Goal: Register for event/course

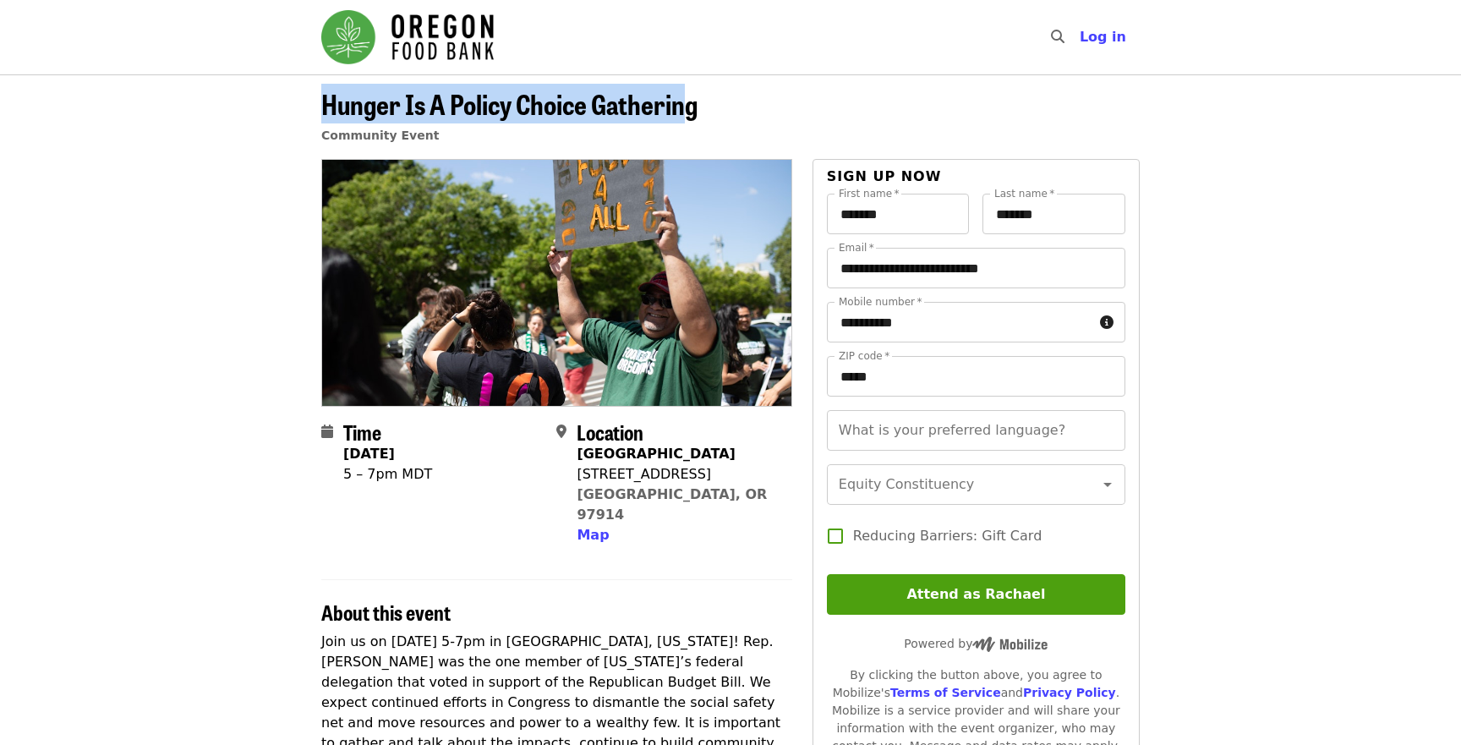
drag, startPoint x: 323, startPoint y: 94, endPoint x: 692, endPoint y: 104, distance: 369.5
click at [692, 104] on span "Hunger Is A Policy Choice Gathering" at bounding box center [509, 104] width 376 height 40
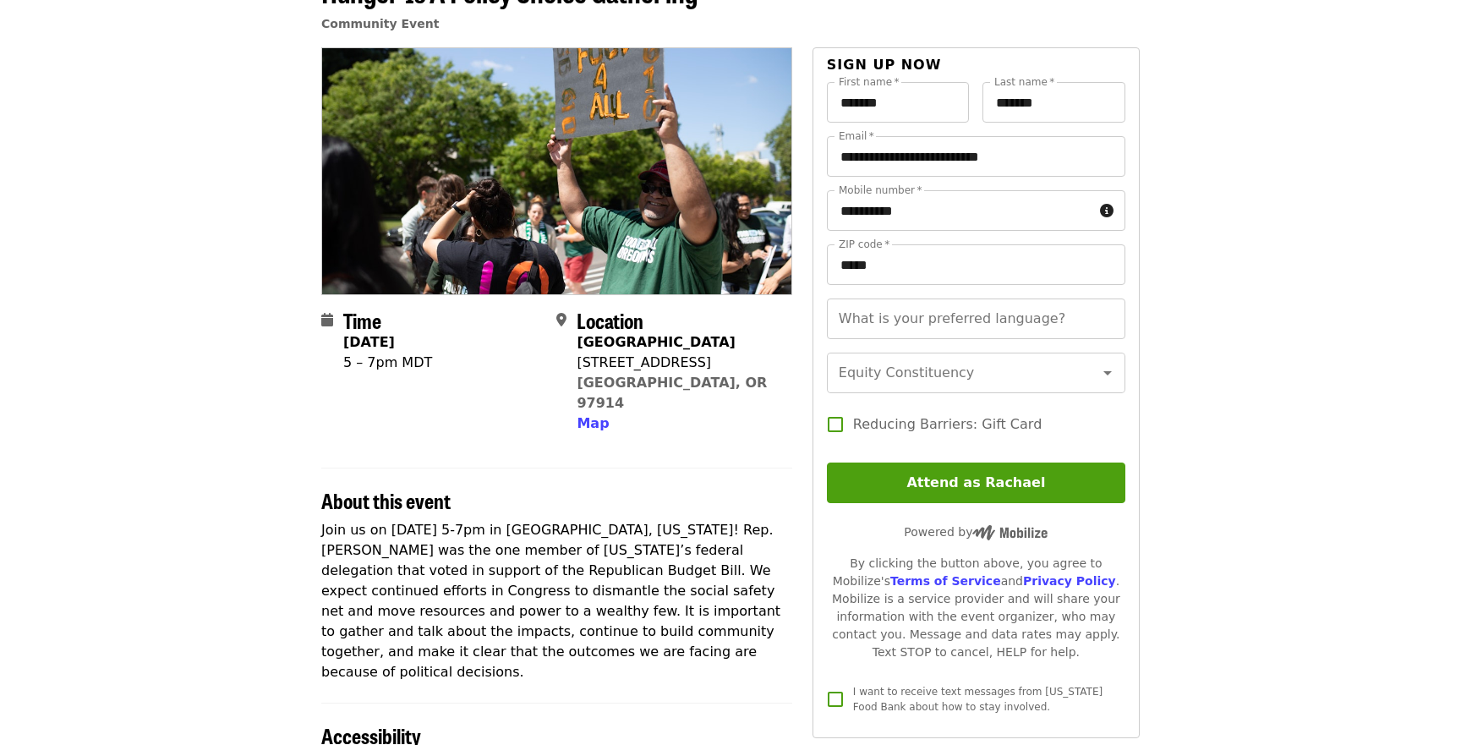
scroll to position [119, 0]
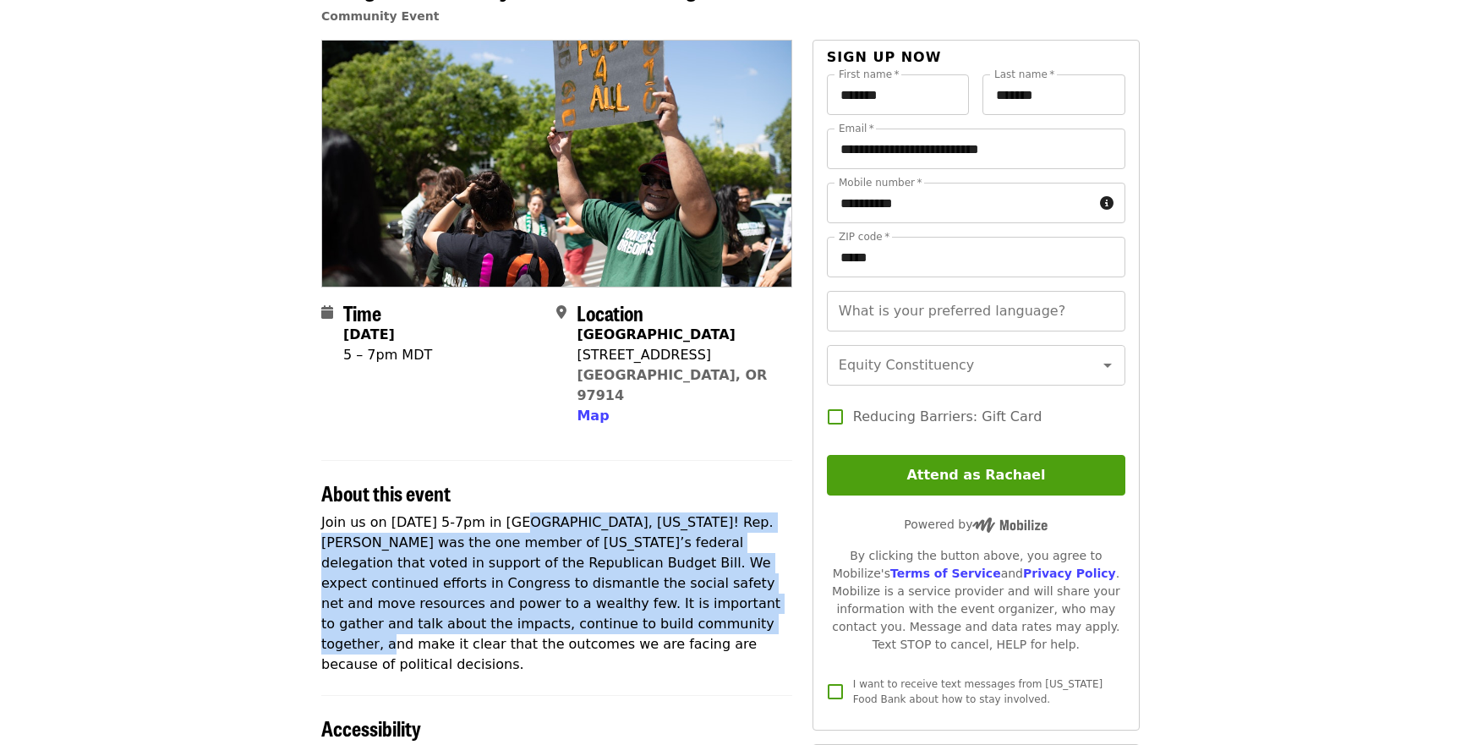
drag, startPoint x: 516, startPoint y: 496, endPoint x: 509, endPoint y: 606, distance: 110.1
click at [509, 606] on p "Join us on [DATE] 5-7pm in [GEOGRAPHIC_DATA], [US_STATE]! Rep. [PERSON_NAME] wa…" at bounding box center [556, 593] width 471 height 162
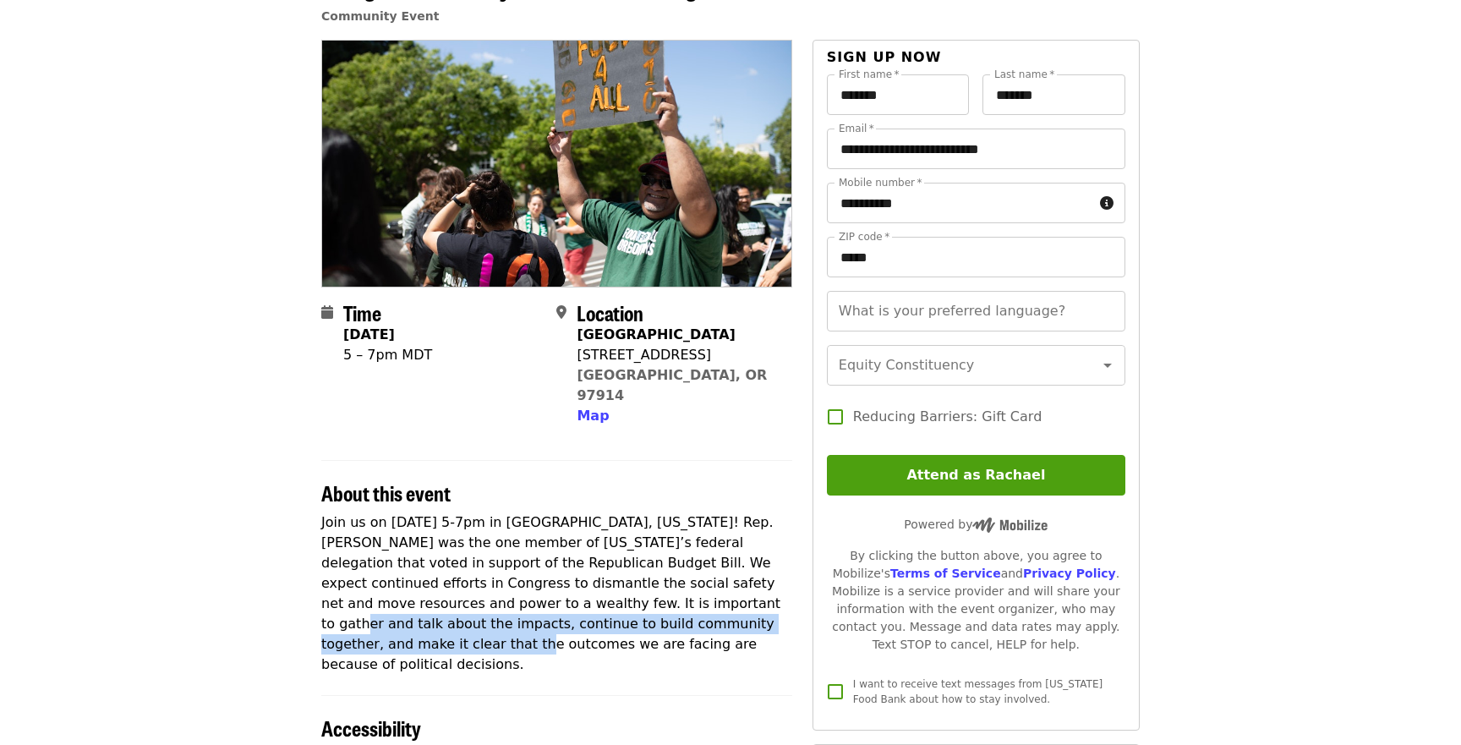
drag, startPoint x: 522, startPoint y: 587, endPoint x: 647, endPoint y: 596, distance: 125.4
click at [647, 596] on p "Join us on [DATE] 5-7pm in [GEOGRAPHIC_DATA], [US_STATE]! Rep. [PERSON_NAME] wa…" at bounding box center [556, 593] width 471 height 162
click at [647, 597] on p "Join us on [DATE] 5-7pm in [GEOGRAPHIC_DATA], [US_STATE]! Rep. [PERSON_NAME] wa…" at bounding box center [556, 593] width 471 height 162
